Goal: Task Accomplishment & Management: Manage account settings

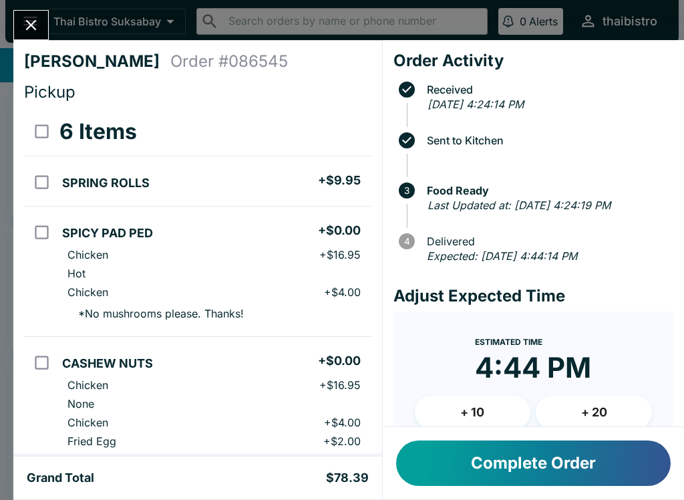
scroll to position [339, 0]
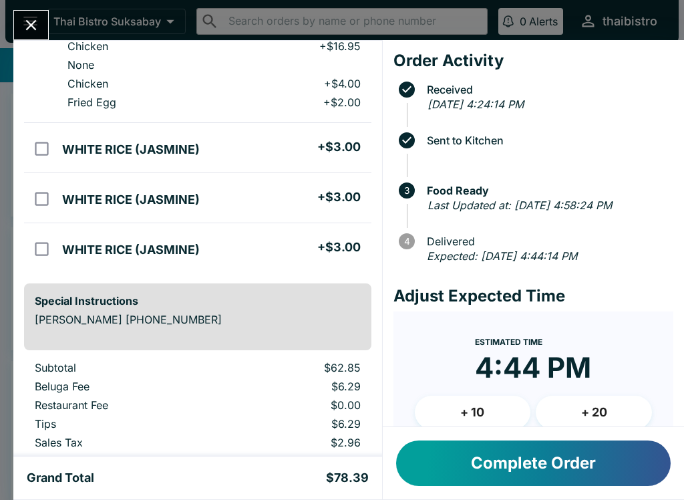
click at [25, 15] on button "Close" at bounding box center [31, 25] width 34 height 29
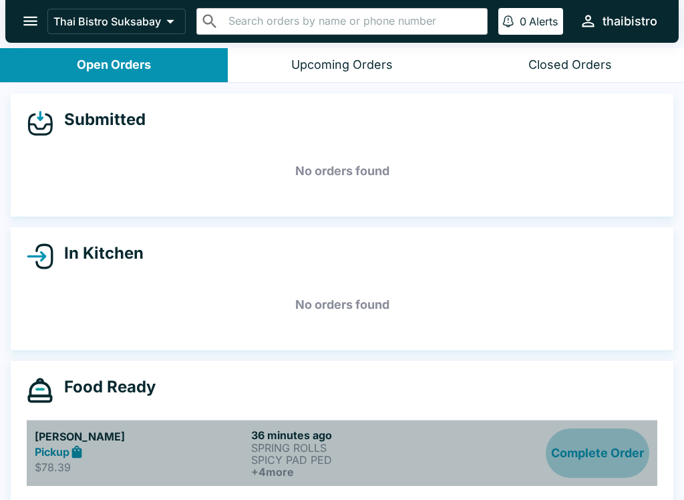
click at [586, 456] on button "Complete Order" at bounding box center [598, 452] width 104 height 49
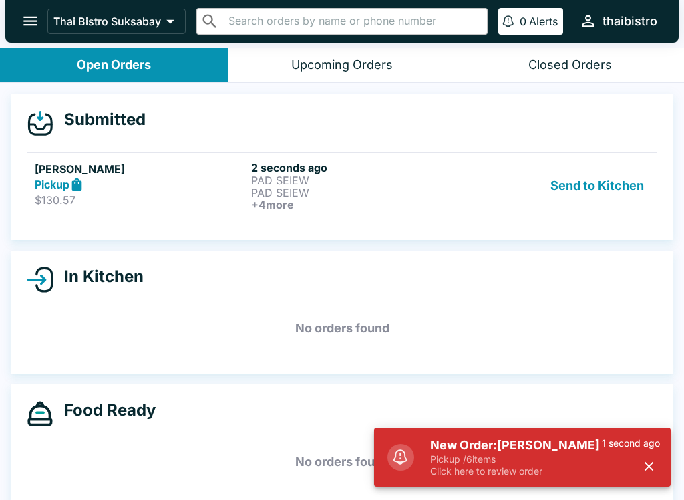
click at [479, 192] on div "Send to Kitchen" at bounding box center [559, 185] width 181 height 49
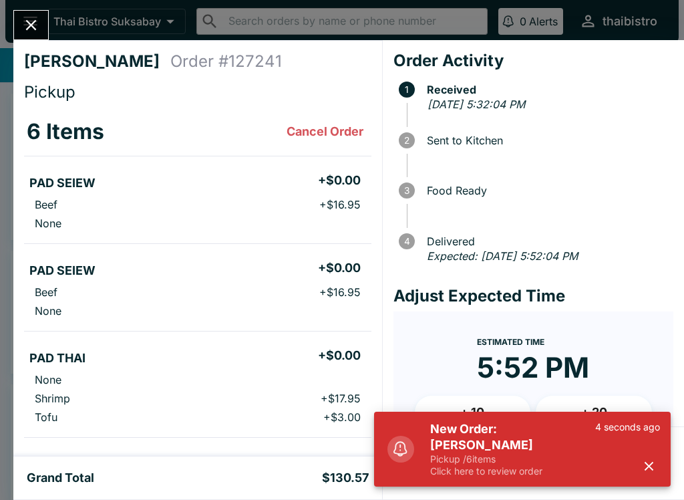
scroll to position [87, 0]
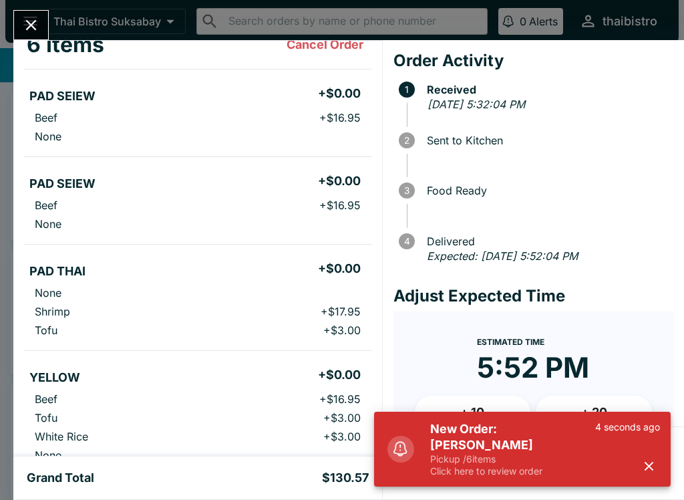
click at [464, 456] on p "Pickup / 6 items" at bounding box center [512, 459] width 165 height 12
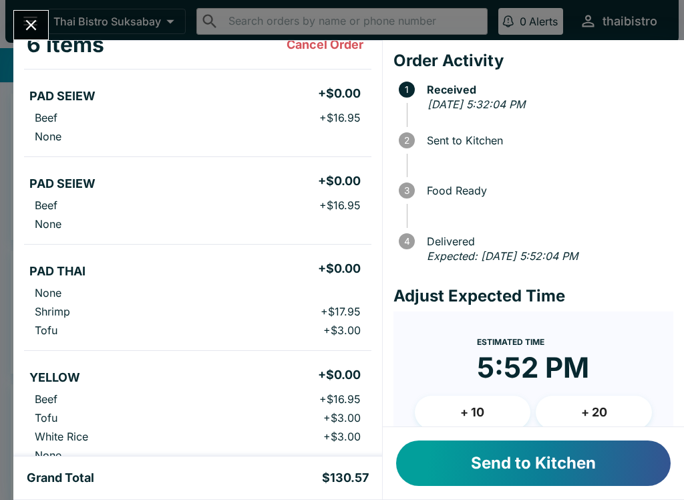
click at [497, 459] on button "Send to Kitchen" at bounding box center [533, 462] width 275 height 45
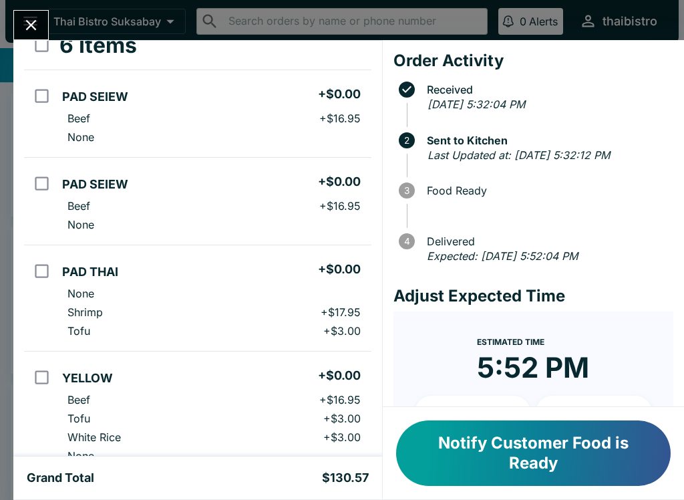
scroll to position [86, 0]
click at [590, 459] on button "Notify Customer Food is Ready" at bounding box center [533, 453] width 275 height 66
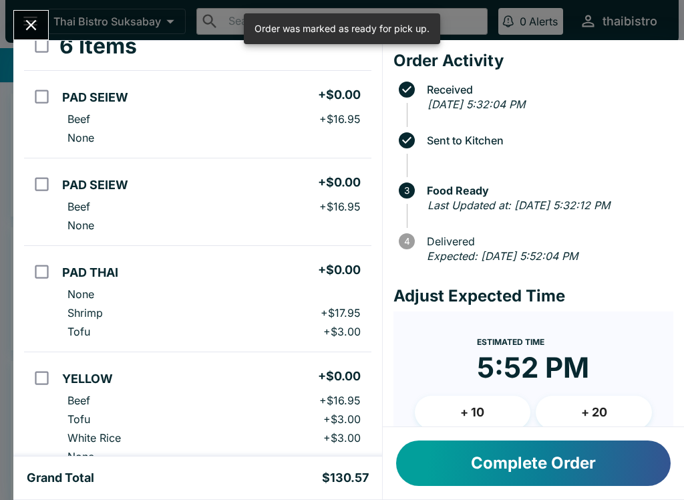
click at [37, 30] on icon "Close" at bounding box center [31, 25] width 18 height 18
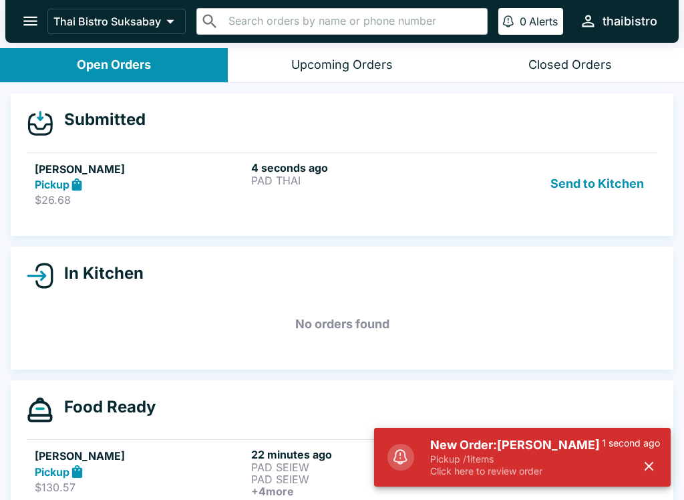
click at [571, 180] on button "Send to Kitchen" at bounding box center [597, 184] width 104 height 46
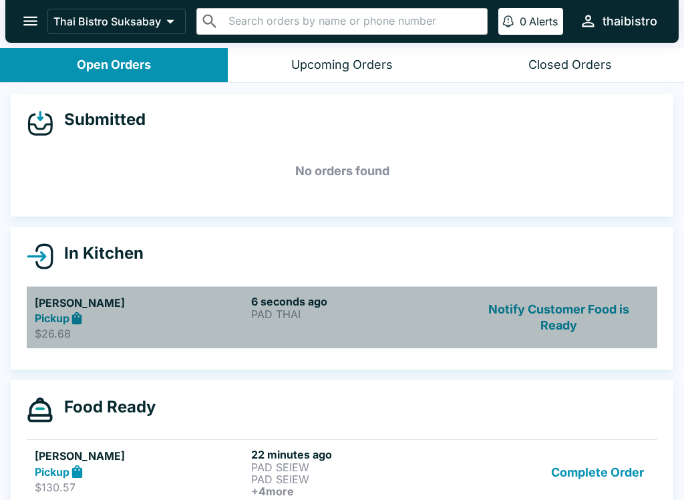
click at [231, 325] on div "Pickup" at bounding box center [140, 318] width 211 height 15
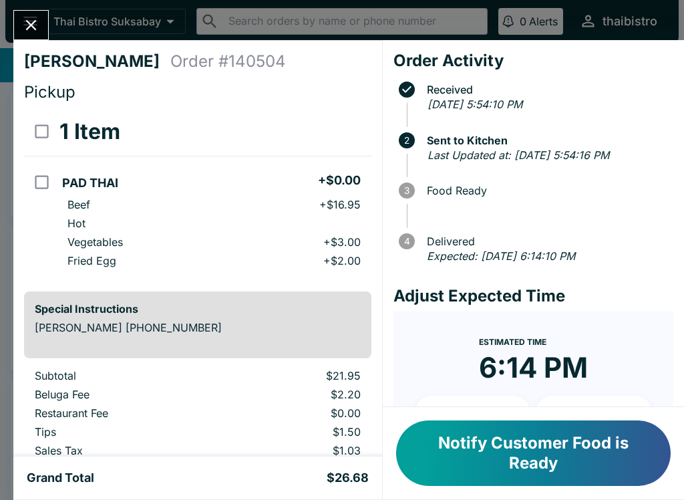
click at [19, 15] on button "Close" at bounding box center [31, 25] width 34 height 29
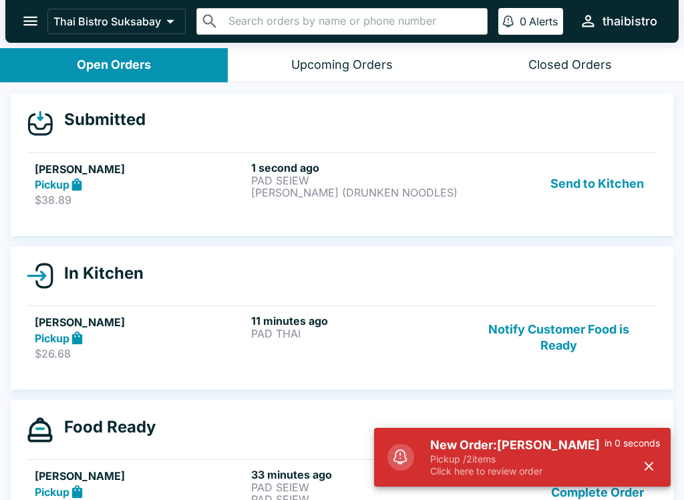
click at [596, 185] on button "Send to Kitchen" at bounding box center [597, 184] width 104 height 46
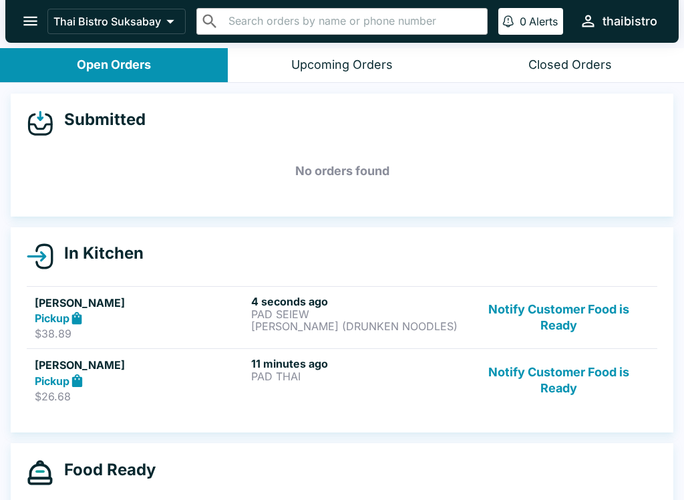
click at [398, 301] on h6 "4 seconds ago" at bounding box center [356, 301] width 211 height 13
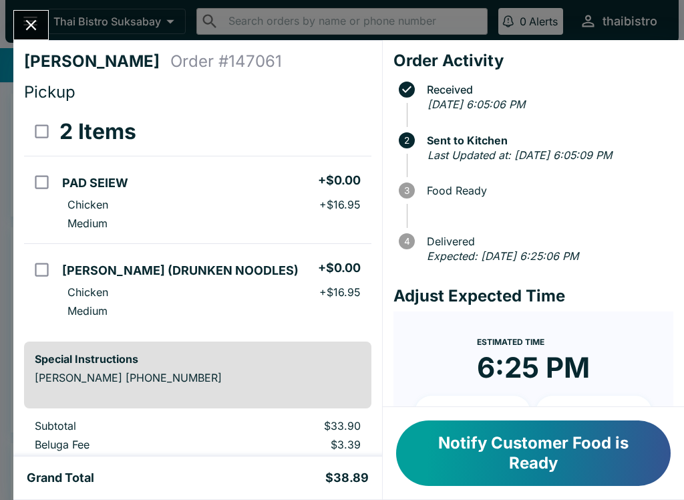
click at [43, 19] on button "Close" at bounding box center [31, 25] width 34 height 29
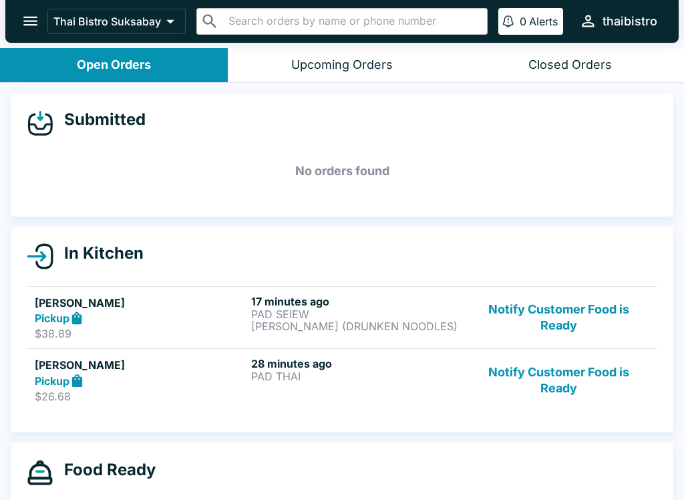
click at [592, 386] on button "Notify Customer Food is Ready" at bounding box center [559, 380] width 181 height 46
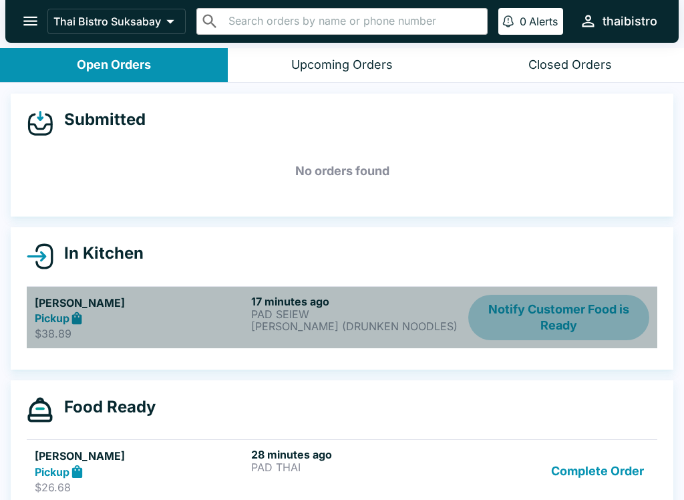
click at [594, 317] on button "Notify Customer Food is Ready" at bounding box center [559, 318] width 181 height 46
